Goal: Find specific page/section: Find specific page/section

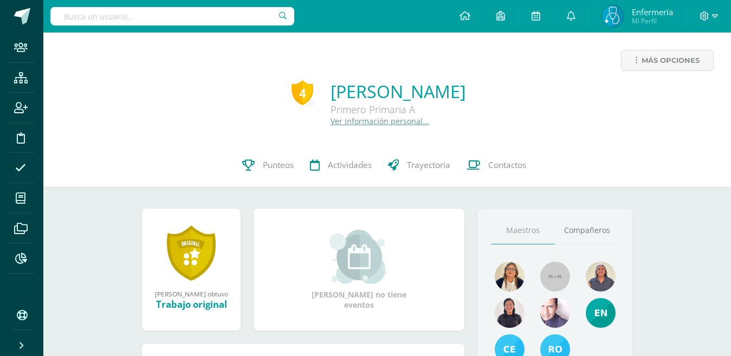
click at [245, 16] on input "text" at bounding box center [172, 16] width 244 height 18
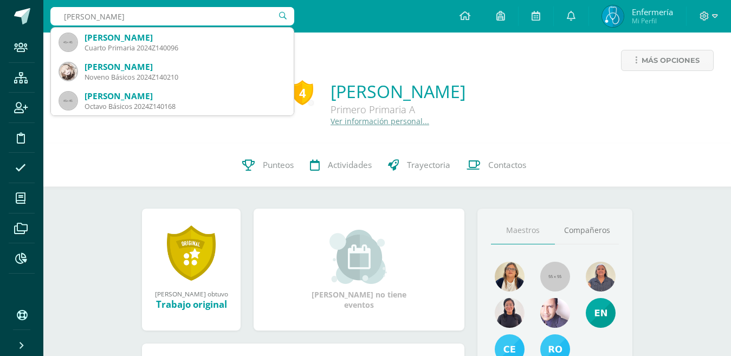
type input "stefany nicol"
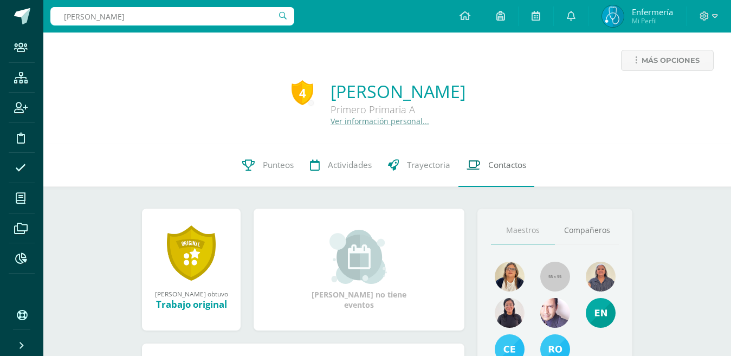
click at [503, 166] on span "Contactos" at bounding box center [507, 164] width 38 height 11
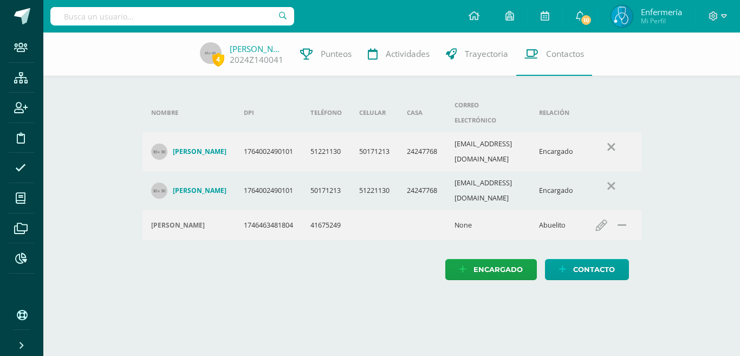
drag, startPoint x: 336, startPoint y: 322, endPoint x: 338, endPoint y: 304, distance: 18.5
click at [336, 302] on html "Staff Estructura Inscripción Disciplina Asistencia Mis cursos Archivos Reportes…" at bounding box center [370, 151] width 740 height 302
click at [338, 302] on html "Staff Estructura Inscripción Disciplina Asistencia Mis cursos Archivos Reportes…" at bounding box center [370, 151] width 740 height 302
click at [161, 15] on input "text" at bounding box center [172, 16] width 244 height 18
click at [192, 16] on input "flores gonzales" at bounding box center [172, 16] width 244 height 18
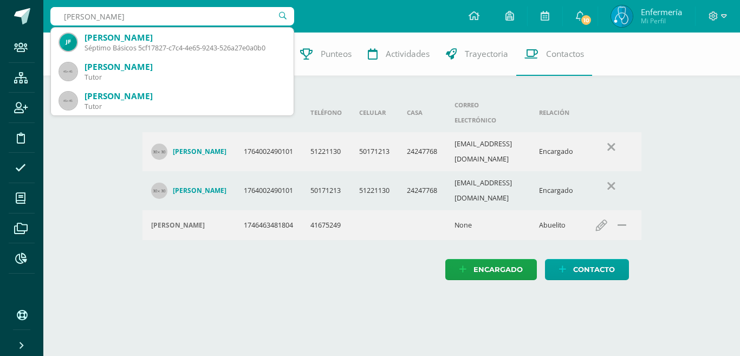
type input "flores gonzales"
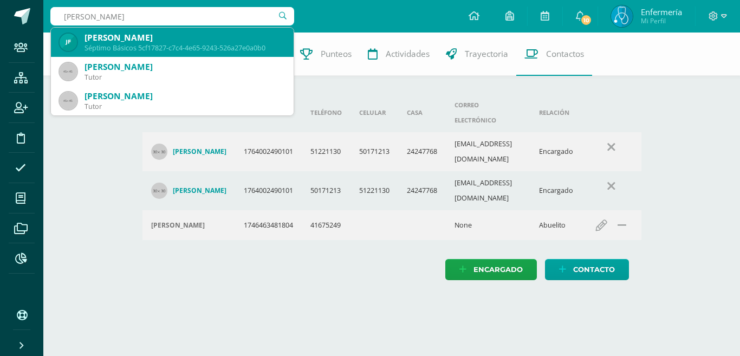
click at [198, 48] on div "Séptimo Básicos 5cf17827-c7c4-4e65-9243-526a27e0a0b0" at bounding box center [184, 47] width 200 height 9
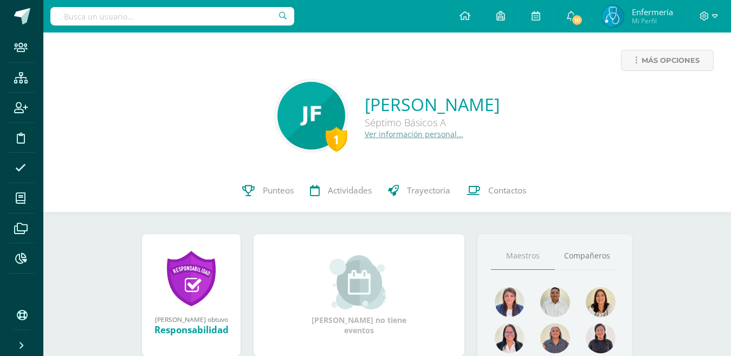
click at [203, 17] on input "text" at bounding box center [172, 16] width 244 height 18
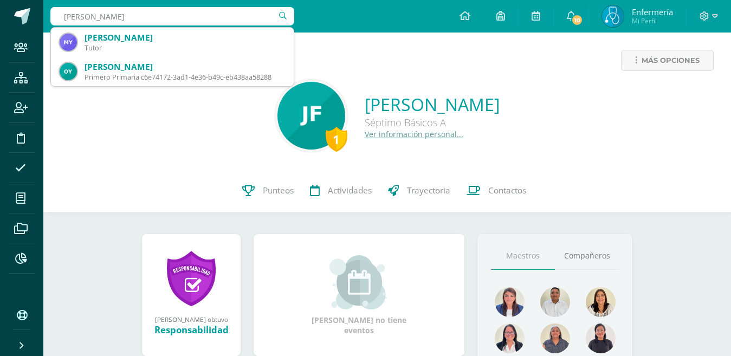
type input "yon marti"
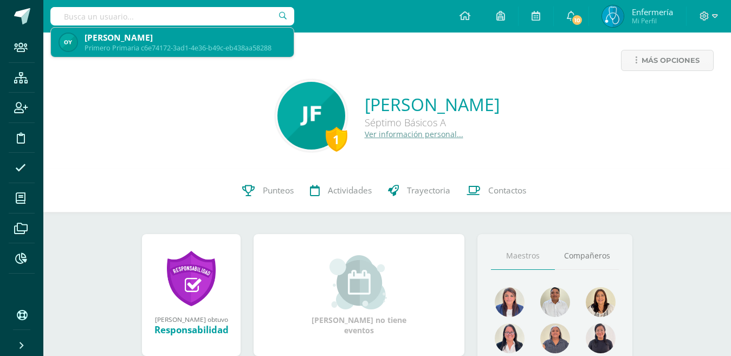
click at [209, 35] on div "Olivia Yon Martínez" at bounding box center [184, 37] width 200 height 11
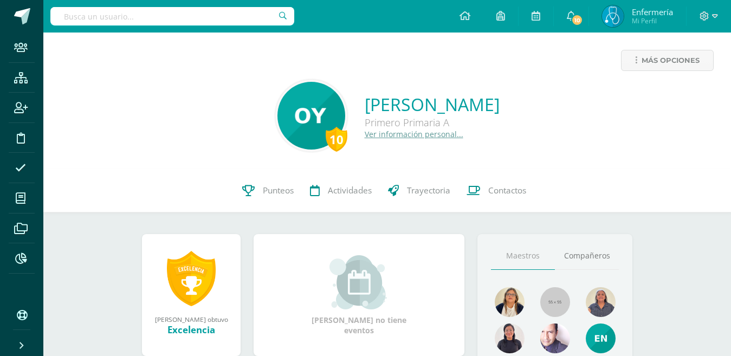
click at [184, 22] on input "text" at bounding box center [172, 16] width 244 height 18
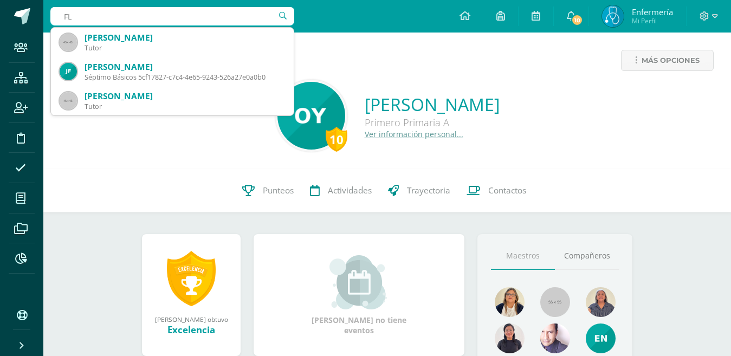
type input "F"
type input "Flores Gonzl"
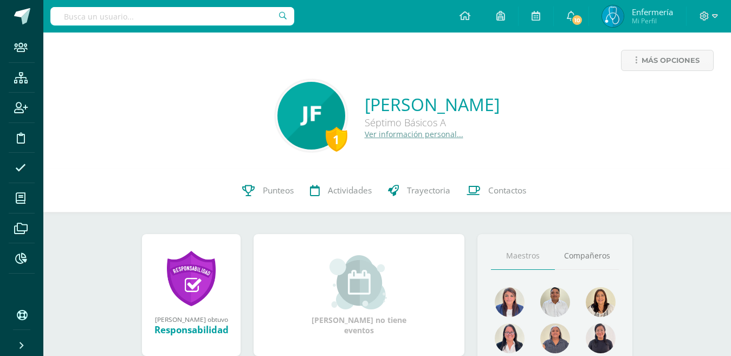
click at [184, 22] on input "text" at bounding box center [172, 16] width 244 height 18
type input "labe"
type input "[PERSON_NAME]"
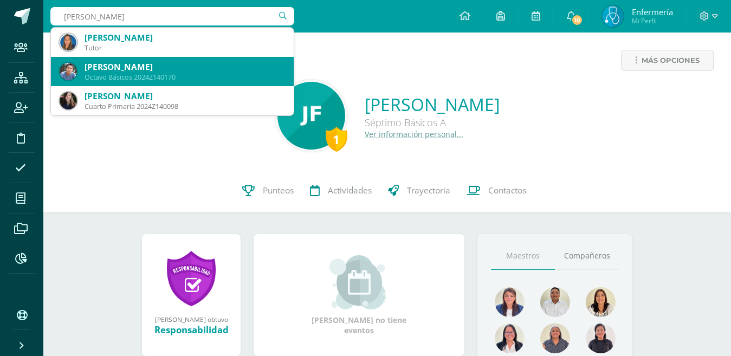
click at [166, 74] on div "Octavo Básicos 2024Z140170" at bounding box center [184, 77] width 200 height 9
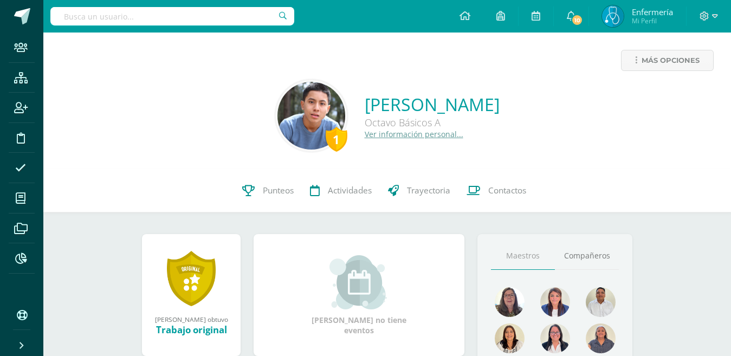
click at [503, 185] on span "Contactos" at bounding box center [507, 190] width 38 height 11
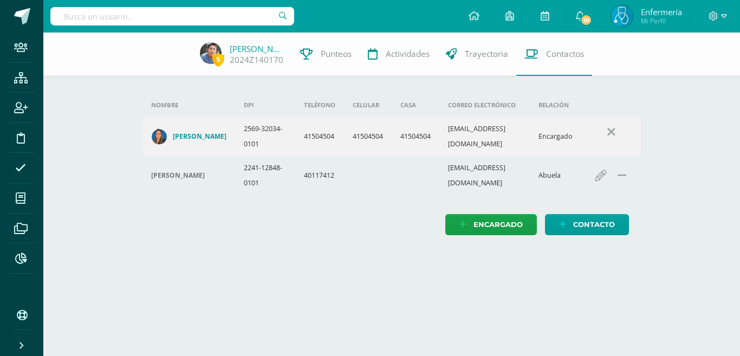
click at [8, 348] on div at bounding box center [8, 348] width 0 height 0
click at [229, 15] on input "text" at bounding box center [172, 16] width 244 height 18
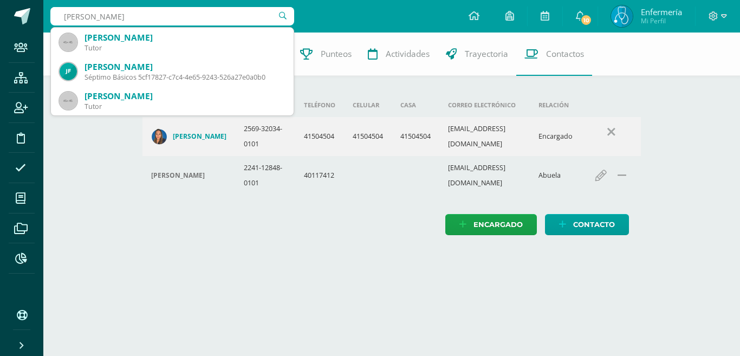
type input "Flores Gonzales"
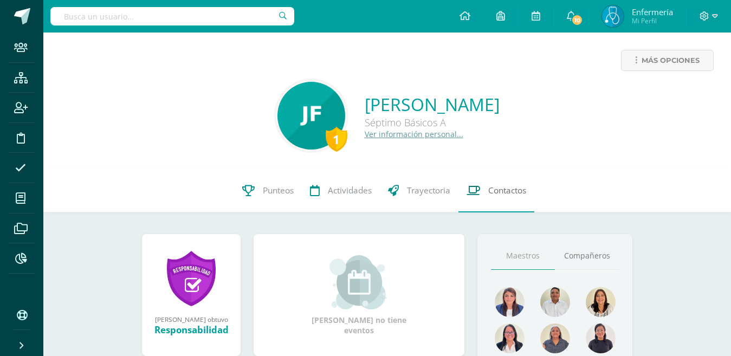
click at [511, 192] on span "Contactos" at bounding box center [507, 190] width 38 height 11
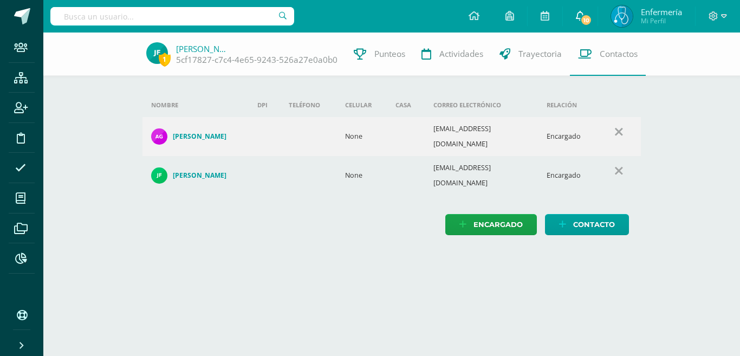
click at [580, 19] on span "10" at bounding box center [586, 20] width 12 height 12
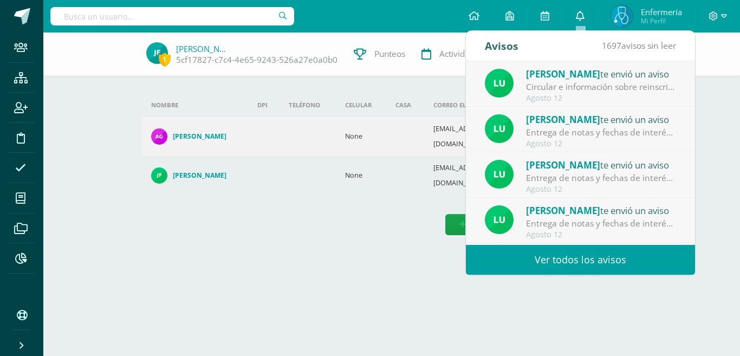
click at [580, 19] on icon at bounding box center [580, 16] width 9 height 10
click at [304, 257] on html "Staff Estructura Inscripción Disciplina Asistencia Mis cursos Archivos Reportes…" at bounding box center [370, 128] width 740 height 257
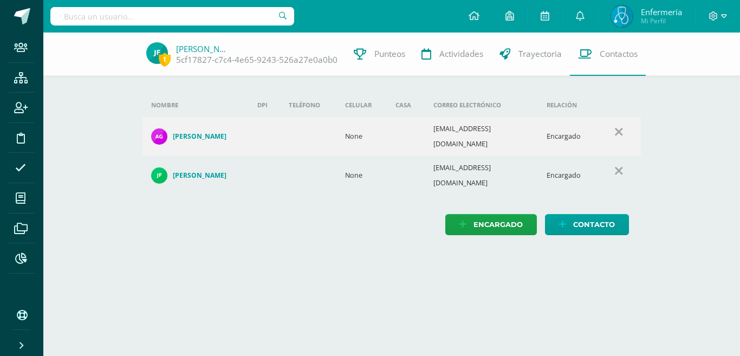
click at [179, 18] on input "text" at bounding box center [172, 16] width 244 height 18
type input "g"
type input "b"
type input "Briones"
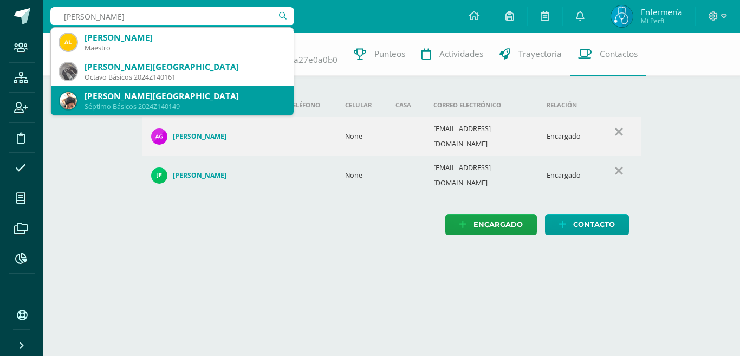
click at [248, 95] on div "Santiago Alejandro Briones Montenegro" at bounding box center [184, 95] width 200 height 11
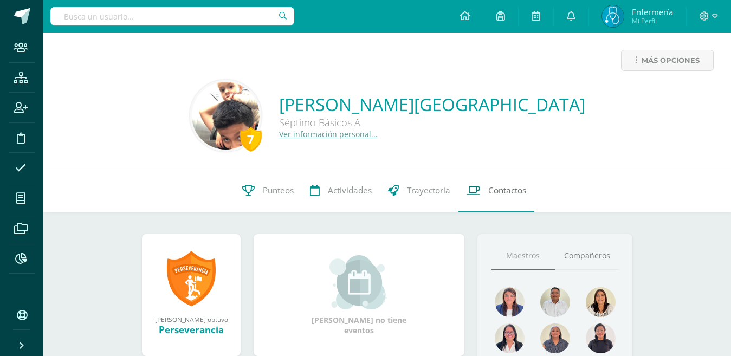
click at [502, 198] on link "Contactos" at bounding box center [496, 190] width 76 height 43
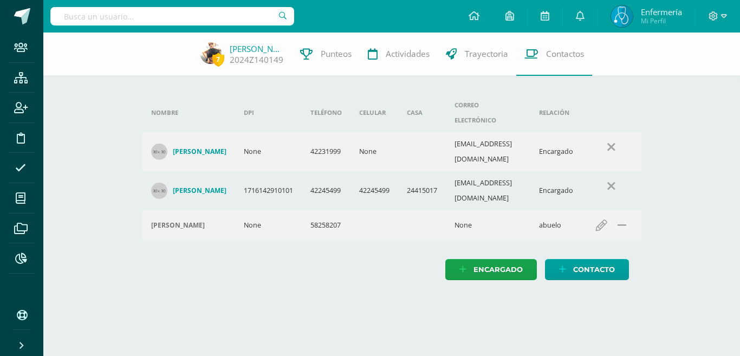
click at [275, 264] on div "Nombre DPI Teléfono Celular Casa Correo electrónico Relación [PERSON_NAME] None…" at bounding box center [391, 166] width 533 height 269
click at [266, 296] on html "Staff Estructura Inscripción Disciplina Asistencia Mis cursos Archivos Reportes…" at bounding box center [370, 151] width 740 height 302
